Goal: Task Accomplishment & Management: Use online tool/utility

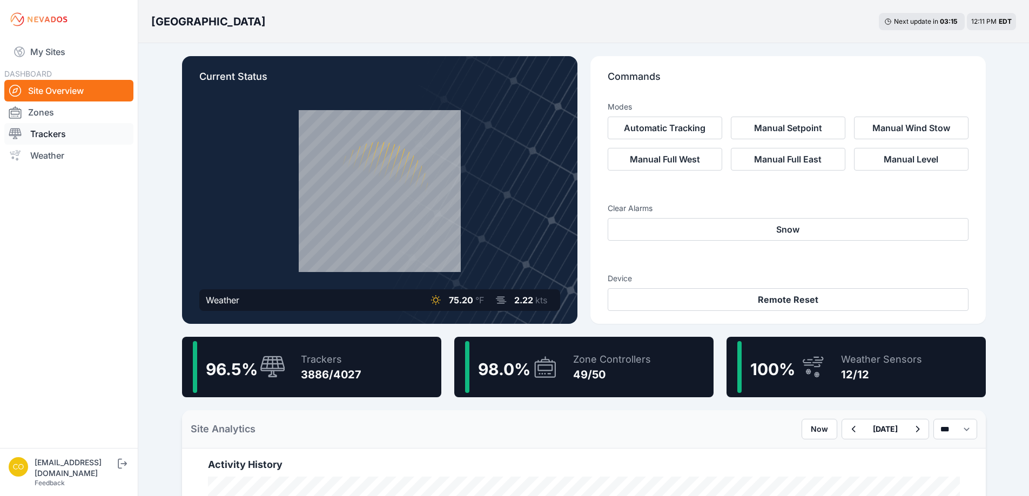
click at [38, 133] on link "Trackers" at bounding box center [68, 134] width 129 height 22
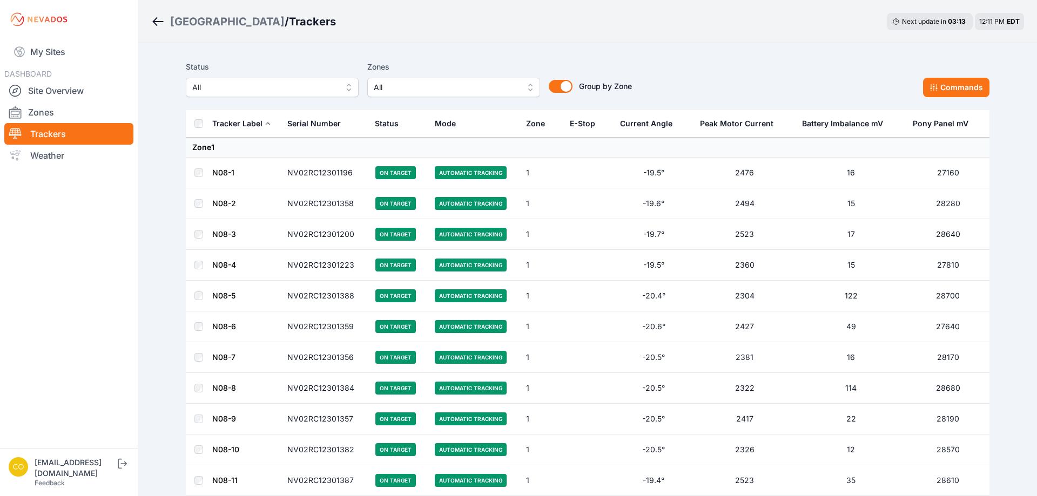
click at [387, 88] on span "All" at bounding box center [446, 87] width 145 height 13
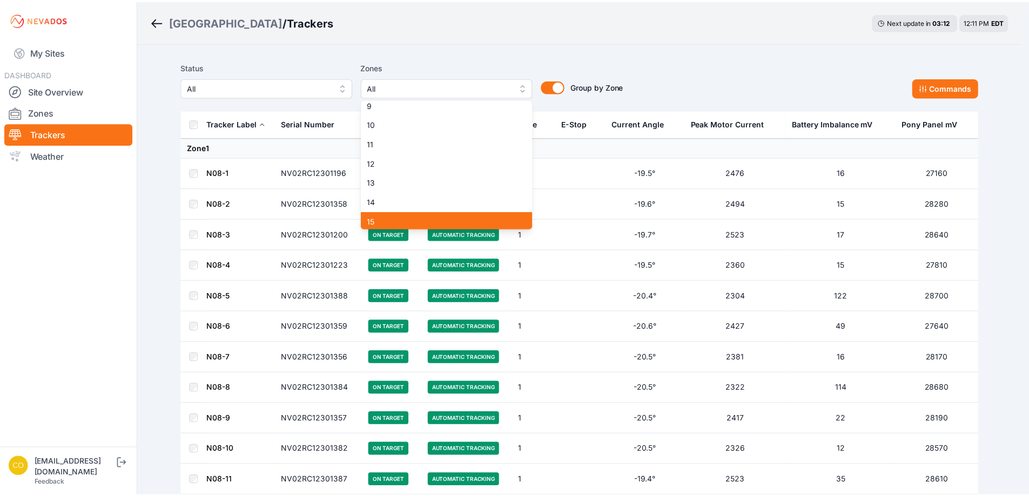
scroll to position [378, 0]
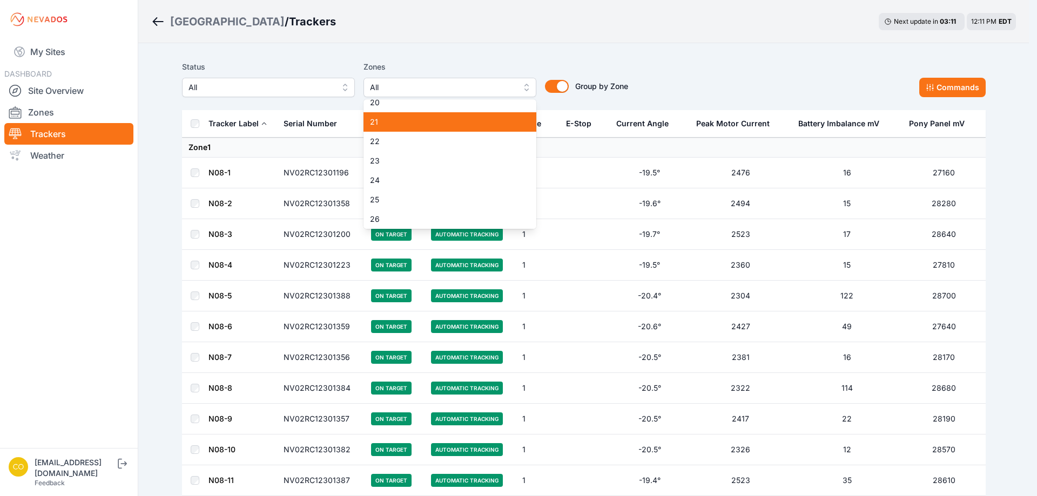
click at [384, 125] on span "21" at bounding box center [443, 122] width 147 height 11
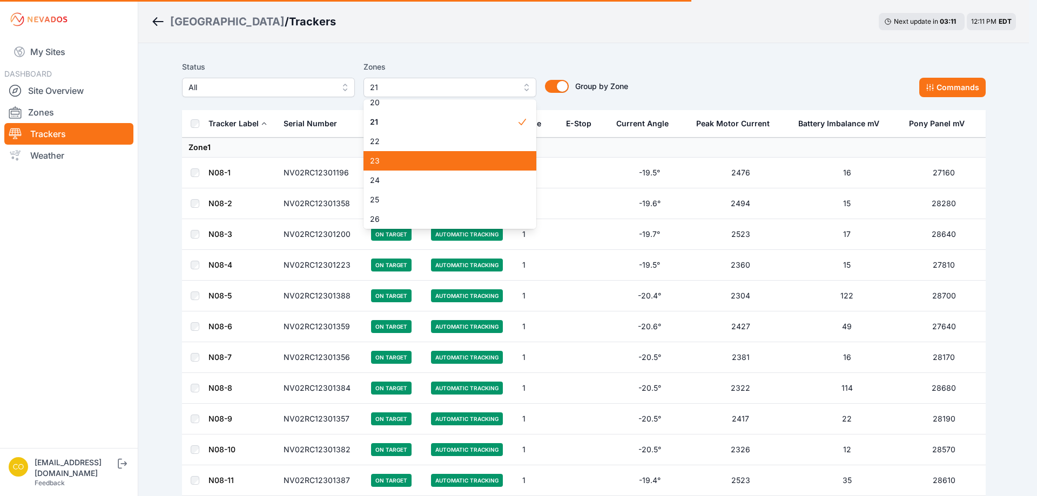
click at [381, 164] on span "23" at bounding box center [443, 161] width 147 height 11
click at [381, 200] on span "25" at bounding box center [443, 199] width 147 height 11
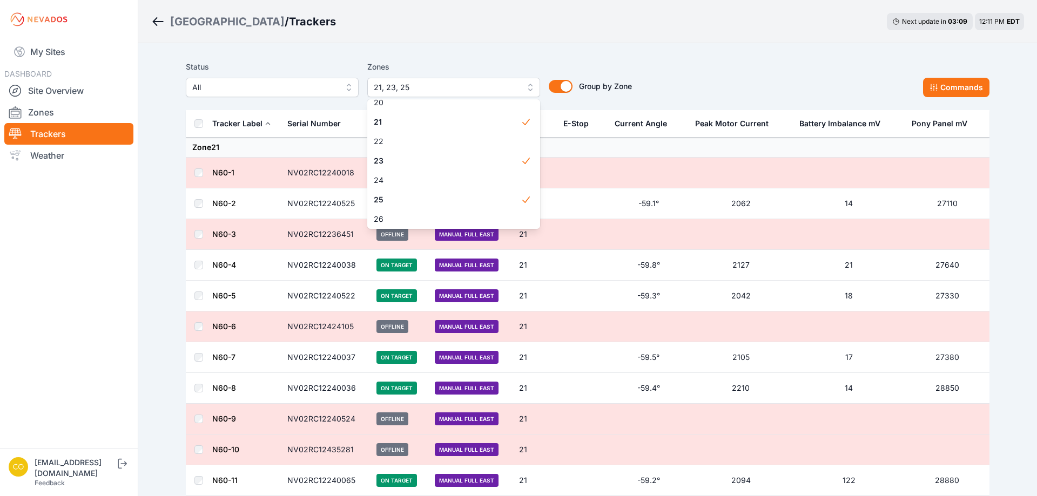
click at [339, 59] on div "Status All Zones 21, 23, 25 1 2 3 4 5 6 7 8 9 10 11 12 13 14 15 16 17 18 19 20 …" at bounding box center [588, 83] width 804 height 54
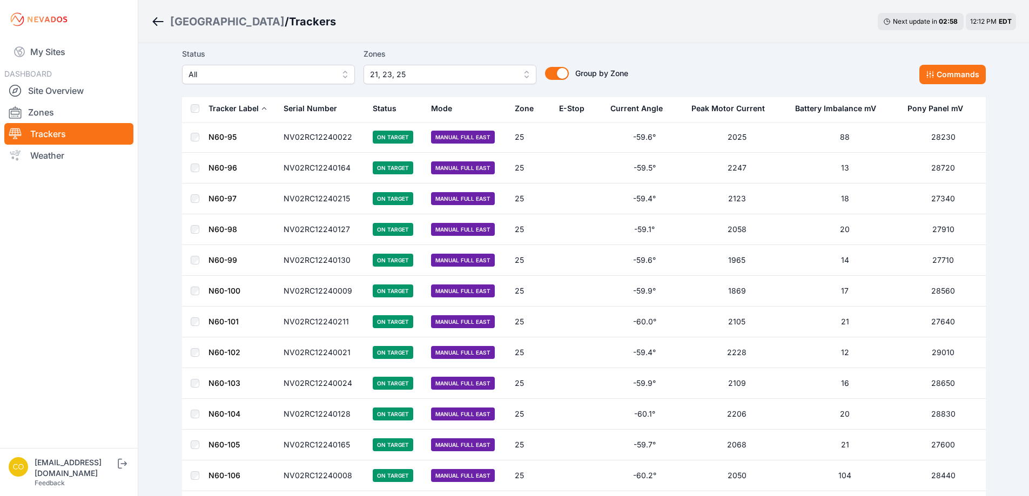
scroll to position [5670, 0]
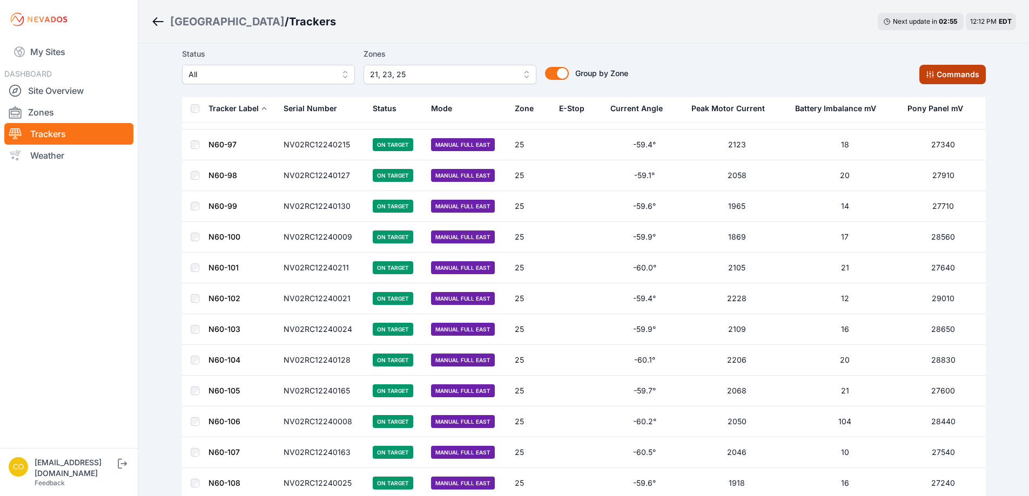
click at [938, 79] on button "Commands" at bounding box center [952, 74] width 66 height 19
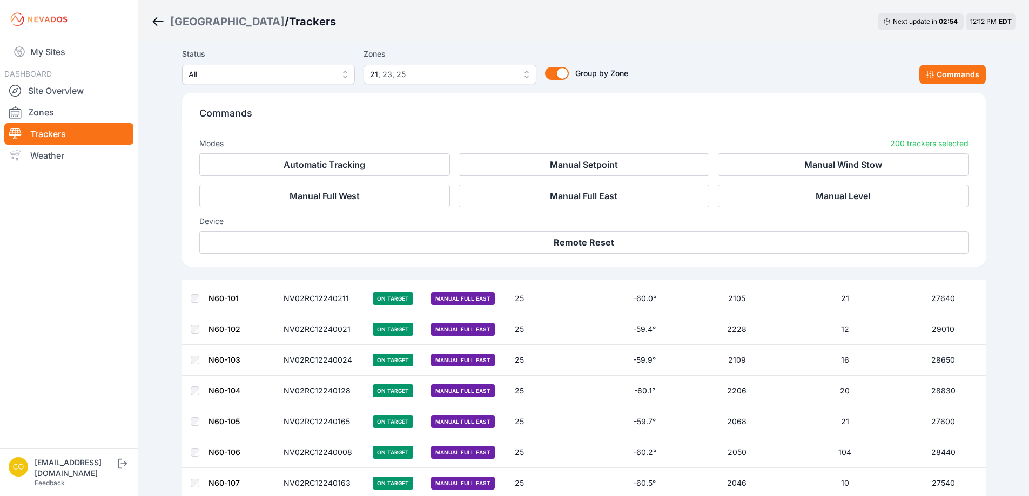
scroll to position [5853, 0]
click at [390, 191] on button "Manual Full West" at bounding box center [324, 196] width 251 height 23
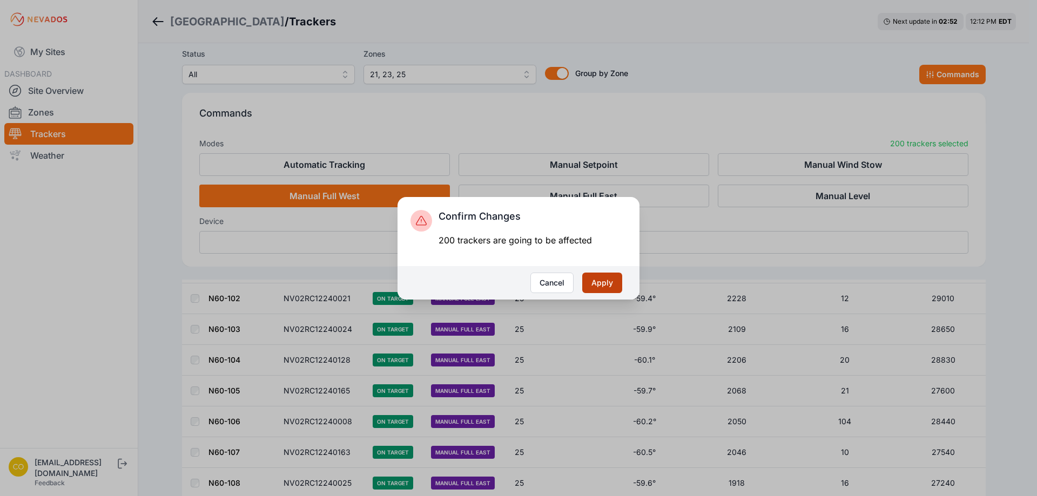
click at [603, 281] on button "Apply" at bounding box center [602, 283] width 40 height 21
